Goal: Task Accomplishment & Management: Use online tool/utility

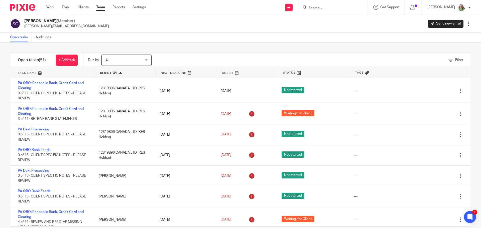
scroll to position [938, 0]
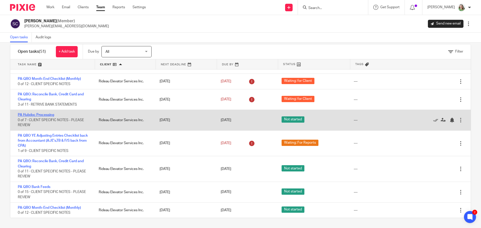
click at [51, 114] on link "PA Hubdoc Processing" at bounding box center [36, 115] width 36 height 4
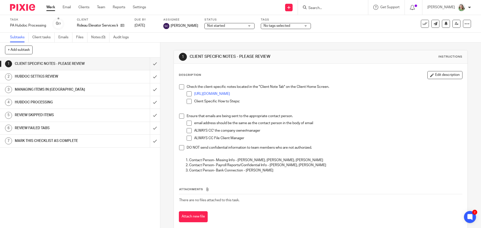
click at [180, 89] on span at bounding box center [181, 86] width 5 height 5
click at [210, 93] on link "https://plus-advisors.usepixie.net/clients/27/notes" at bounding box center [212, 94] width 36 height 4
click at [188, 94] on span at bounding box center [188, 93] width 5 height 5
click at [187, 103] on span at bounding box center [188, 101] width 5 height 5
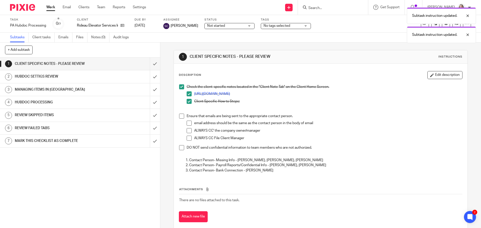
click at [180, 115] on span at bounding box center [181, 116] width 5 height 5
click at [179, 144] on li "Ensure that emails are being sent to the appropriate contact person. email addr…" at bounding box center [320, 130] width 283 height 32
drag, startPoint x: 179, startPoint y: 147, endPoint x: 173, endPoint y: 133, distance: 15.4
click at [179, 147] on span at bounding box center [181, 147] width 5 height 5
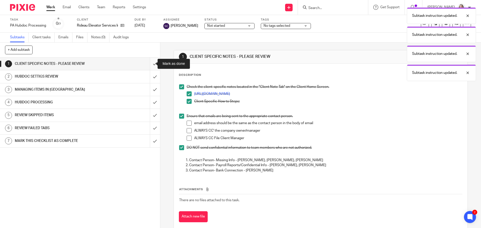
click at [148, 62] on input "submit" at bounding box center [80, 64] width 160 height 13
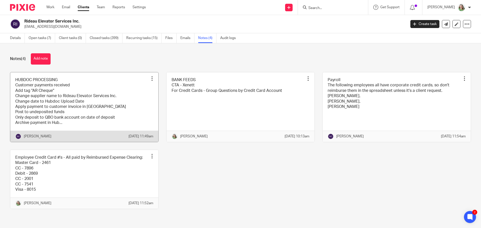
click at [90, 94] on link at bounding box center [84, 107] width 148 height 70
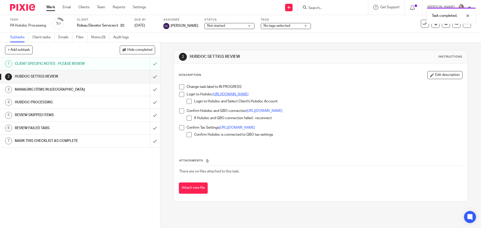
click at [227, 94] on link "[URL][DOMAIN_NAME]" at bounding box center [230, 95] width 36 height 4
